Goal: Use online tool/utility: Utilize a website feature to perform a specific function

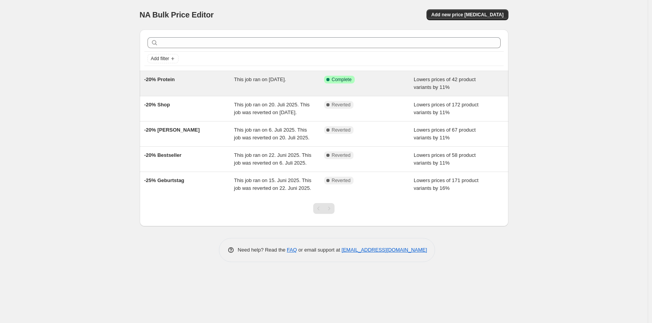
click at [202, 85] on div "-20% Protein" at bounding box center [189, 84] width 90 height 16
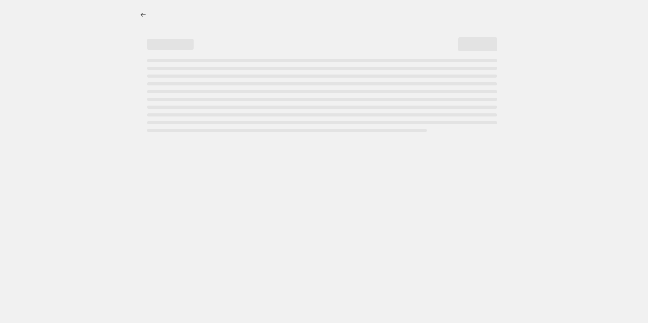
select select "percentage"
select select "no_change"
select select "collection"
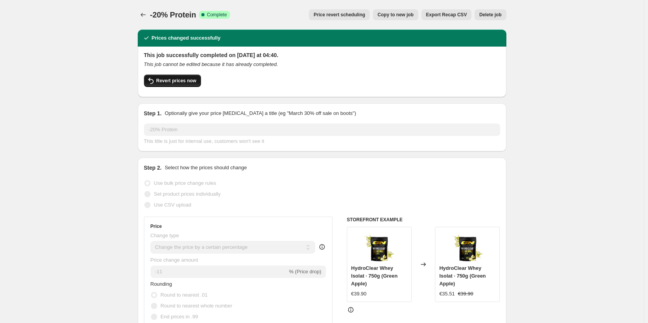
click at [189, 82] on span "Revert prices now" at bounding box center [176, 81] width 40 height 6
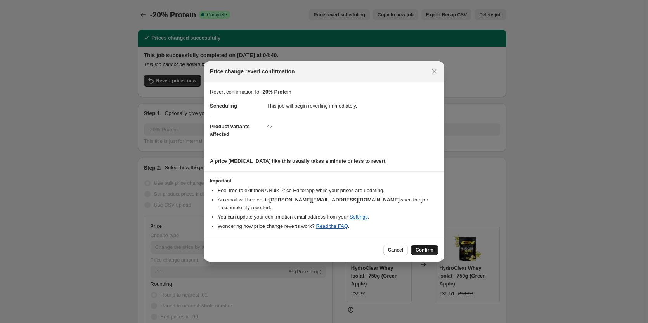
click at [422, 247] on span "Confirm" at bounding box center [425, 250] width 18 height 6
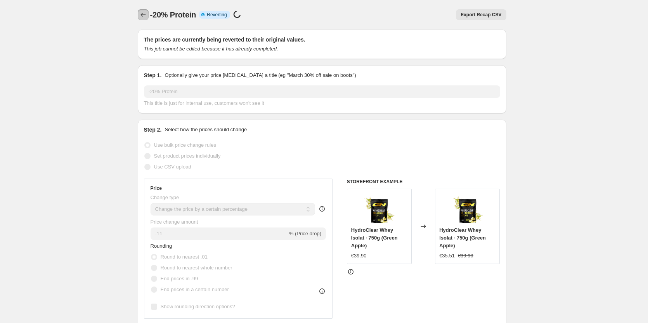
click at [149, 16] on button "Price change jobs" at bounding box center [143, 14] width 11 height 11
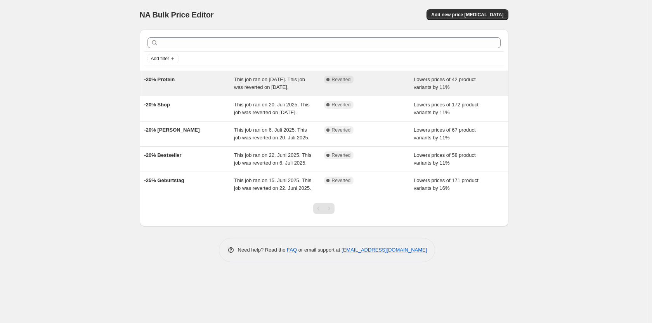
click at [186, 89] on div "-20% Protein" at bounding box center [189, 84] width 90 height 16
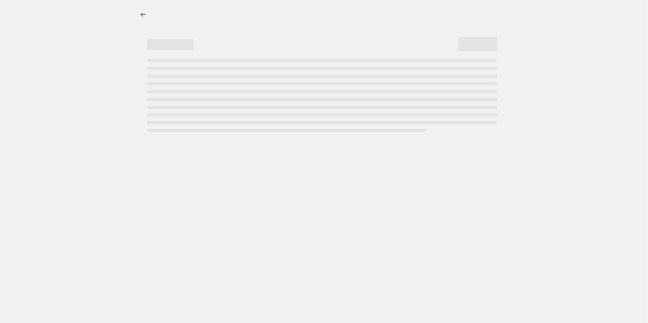
select select "percentage"
select select "no_change"
select select "collection"
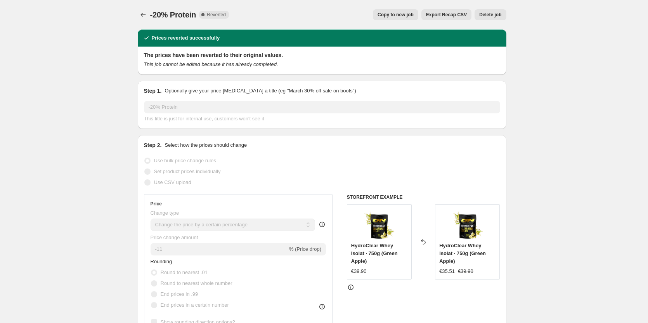
click at [394, 17] on span "Copy to new job" at bounding box center [396, 15] width 36 height 6
select select "percentage"
select select "no_change"
select select "collection"
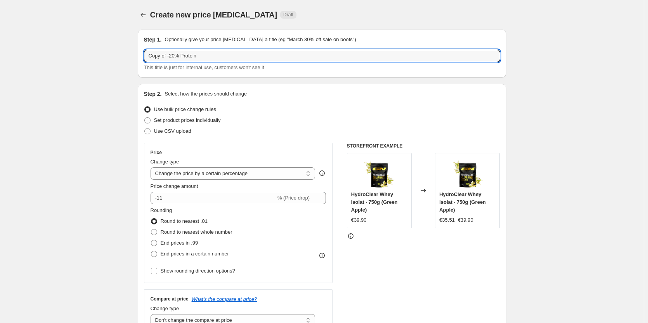
drag, startPoint x: 171, startPoint y: 55, endPoint x: 108, endPoint y: 63, distance: 63.8
drag, startPoint x: 163, startPoint y: 57, endPoint x: 209, endPoint y: 57, distance: 45.8
click at [209, 57] on input "-20% Protein" at bounding box center [322, 56] width 356 height 12
type input "-20% Kapseln"
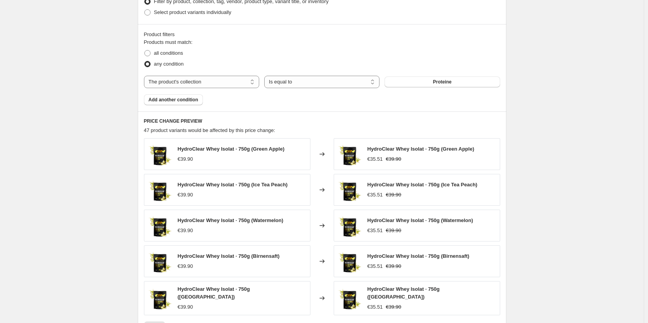
scroll to position [386, 0]
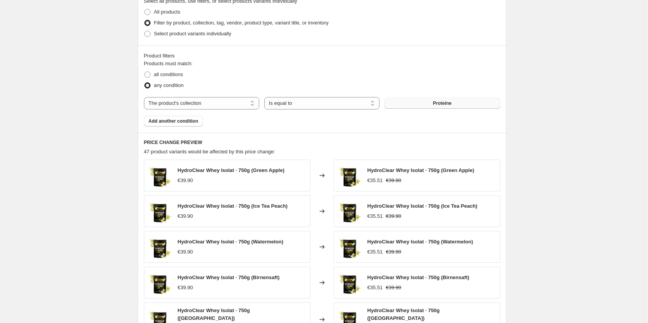
click at [446, 107] on button "Proteine" at bounding box center [442, 103] width 115 height 11
click at [293, 109] on select "Is equal to Is not equal to" at bounding box center [321, 103] width 115 height 12
select select "not_equal"
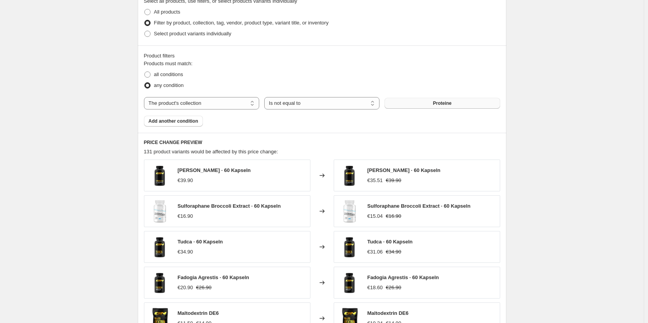
click at [431, 104] on button "Proteine" at bounding box center [442, 103] width 115 height 11
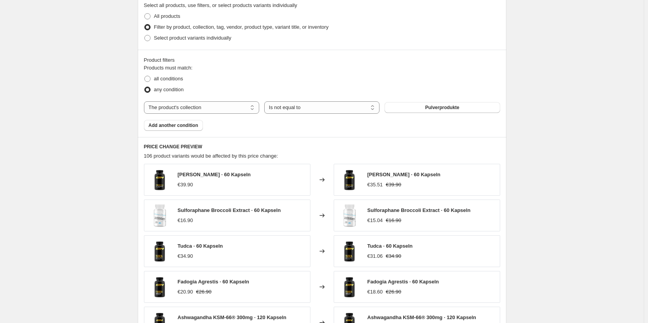
scroll to position [347, 0]
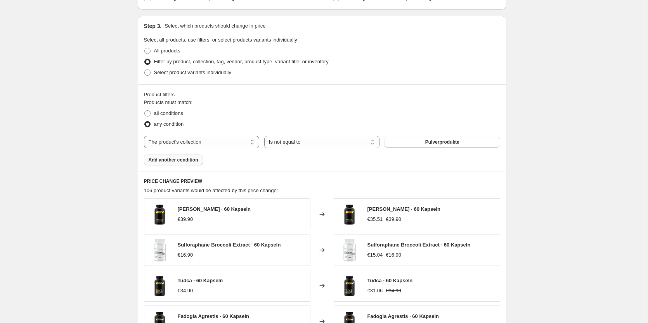
click at [172, 161] on span "Add another condition" at bounding box center [174, 160] width 50 height 6
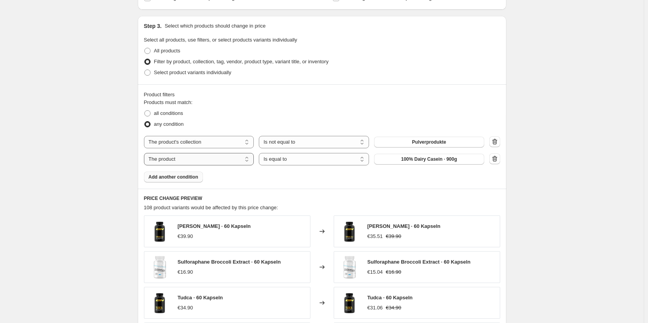
click at [241, 159] on select "The product The product's collection The product's tag The product's vendor The…" at bounding box center [199, 159] width 110 height 12
select select "collection"
click at [302, 163] on select "Is equal to Is not equal to" at bounding box center [314, 159] width 110 height 12
select select "not_equal"
click at [420, 160] on span "Abnehmen" at bounding box center [429, 159] width 24 height 6
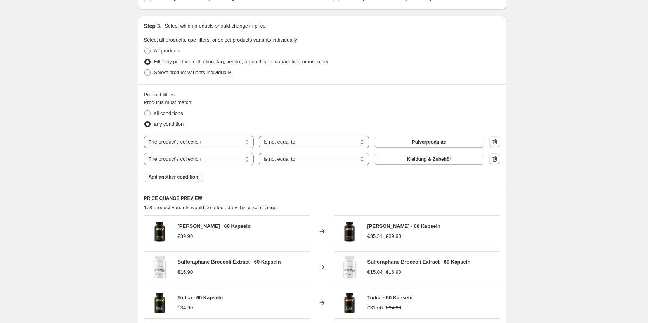
click at [542, 141] on div "Create new price [MEDICAL_DATA]. This page is ready Create new price [MEDICAL_D…" at bounding box center [322, 93] width 644 height 881
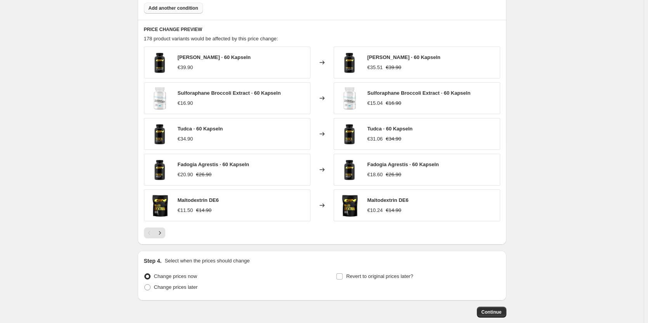
scroll to position [558, 0]
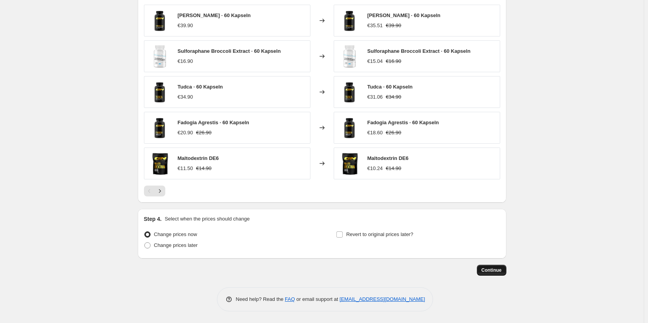
click at [486, 269] on span "Continue" at bounding box center [492, 270] width 20 height 6
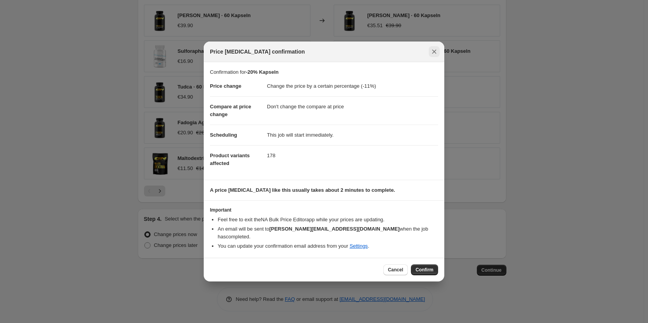
click at [435, 54] on icon "Close" at bounding box center [435, 52] width 4 height 4
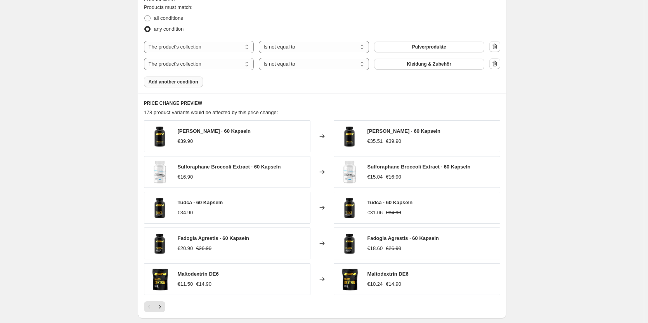
scroll to position [364, 0]
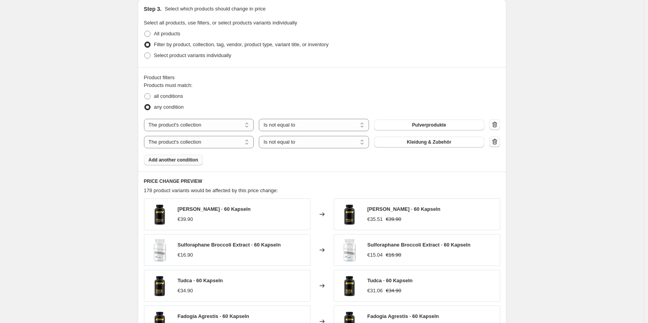
click at [495, 144] on icon "button" at bounding box center [494, 142] width 5 height 6
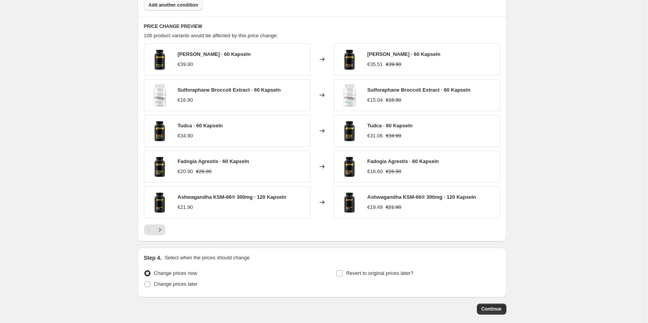
scroll to position [541, 0]
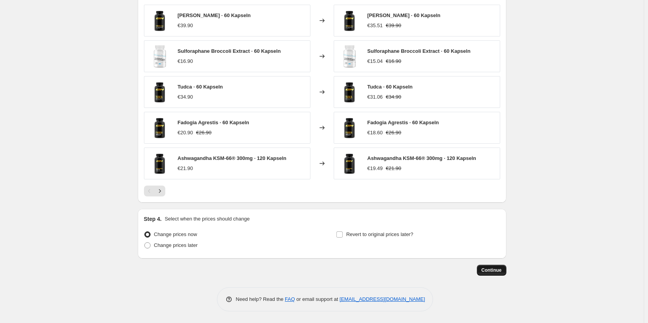
click at [497, 272] on span "Continue" at bounding box center [492, 270] width 20 height 6
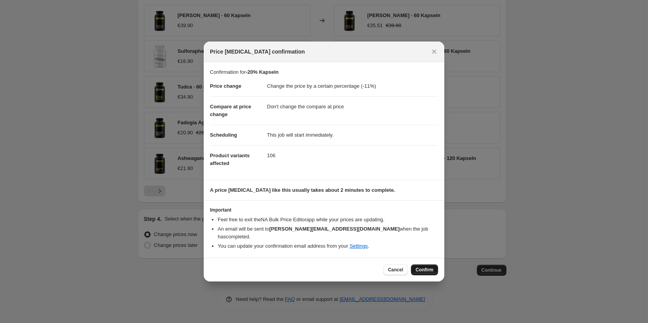
click at [421, 267] on span "Confirm" at bounding box center [425, 270] width 18 height 6
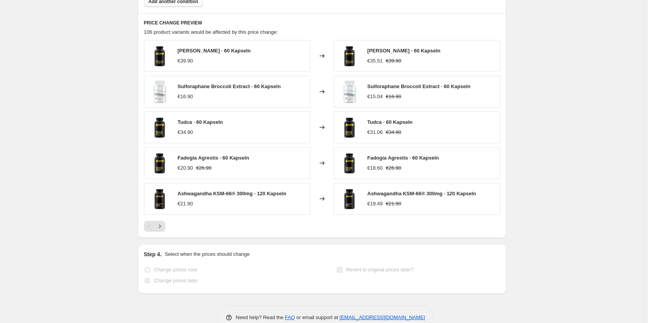
scroll to position [561, 0]
select select "percentage"
select select "no_change"
select select "collection"
select select "not_equal"
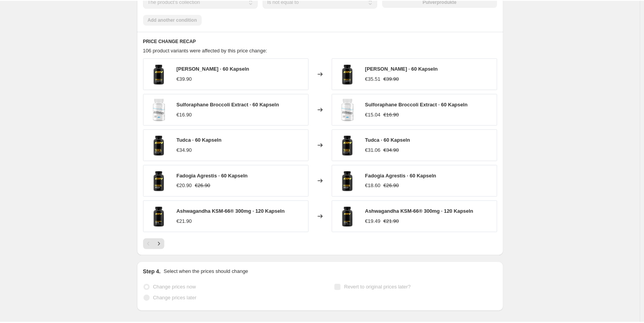
scroll to position [0, 0]
